Goal: Transaction & Acquisition: Subscribe to service/newsletter

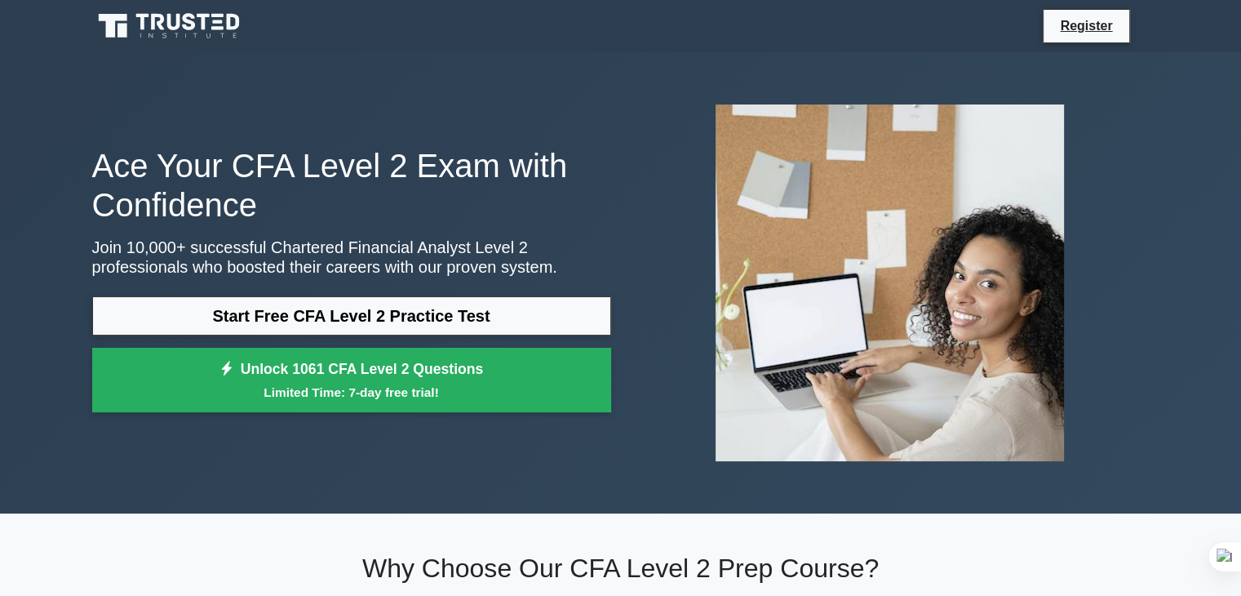
click at [356, 427] on div "Ace Your CFA Level 2 Exam with Confidence Join 10,000+ successful Chartered Fin…" at bounding box center [620, 282] width 1077 height 383
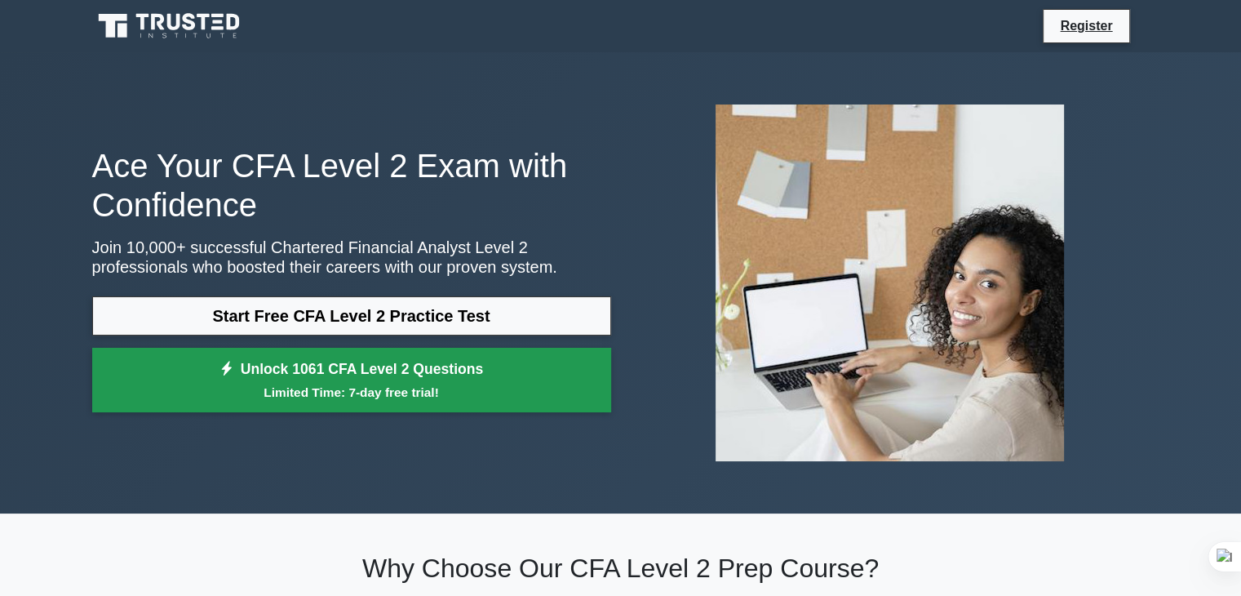
click at [357, 399] on small "Limited Time: 7-day free trial!" at bounding box center [352, 392] width 478 height 19
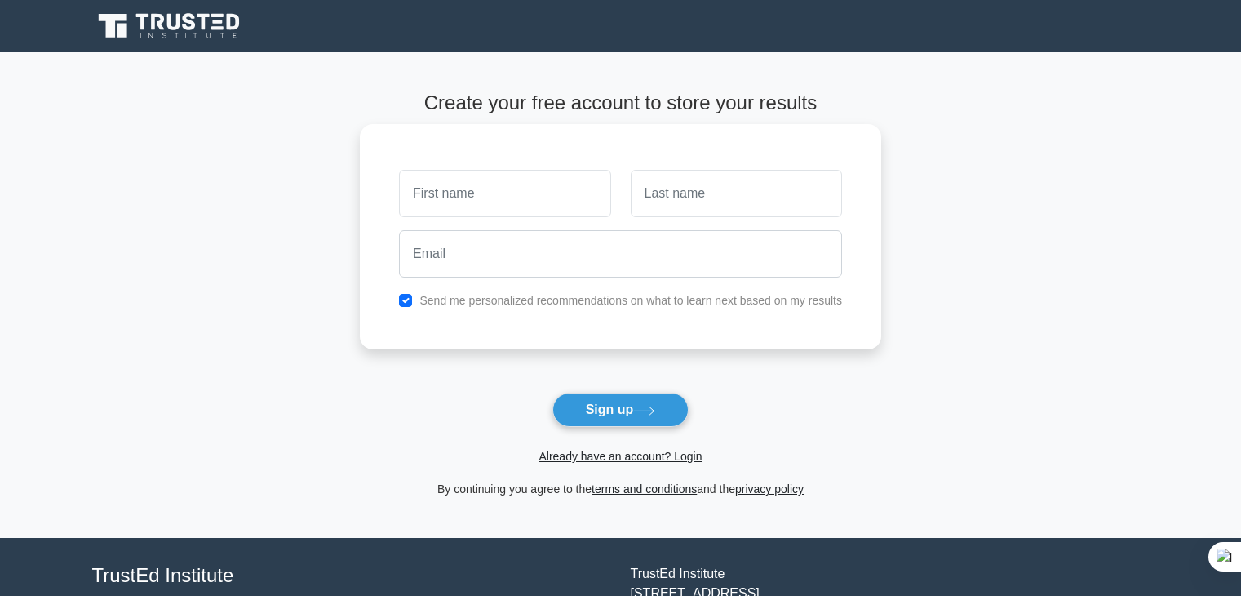
click at [504, 190] on input "text" at bounding box center [504, 193] width 211 height 47
type input "Harsh"
click at [674, 206] on input "text" at bounding box center [736, 193] width 211 height 47
type input "[PERSON_NAME]"
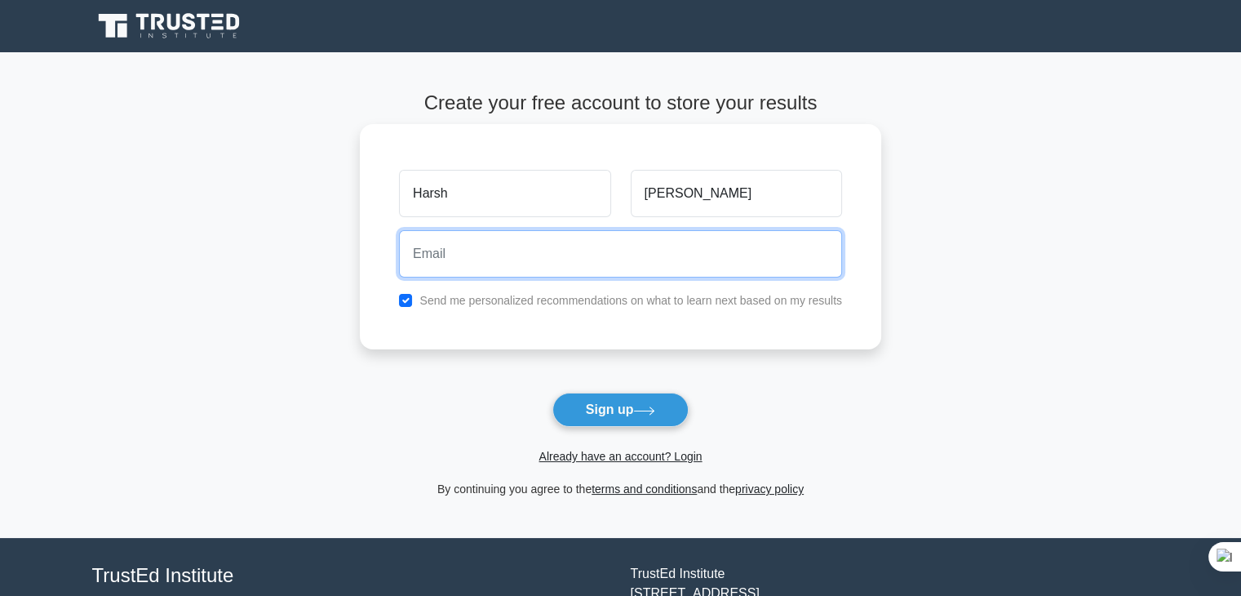
click at [593, 259] on input "email" at bounding box center [620, 253] width 443 height 47
type input "harsh.malpani3401@gmail.com"
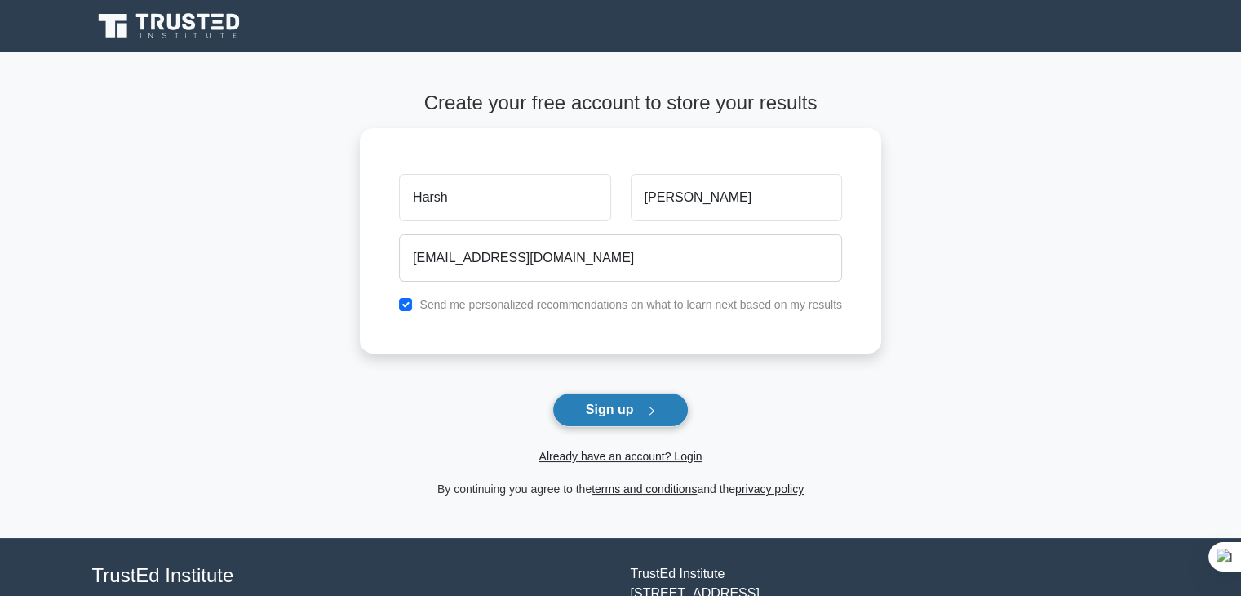
click at [646, 420] on button "Sign up" at bounding box center [621, 410] width 137 height 34
